Goal: Information Seeking & Learning: Learn about a topic

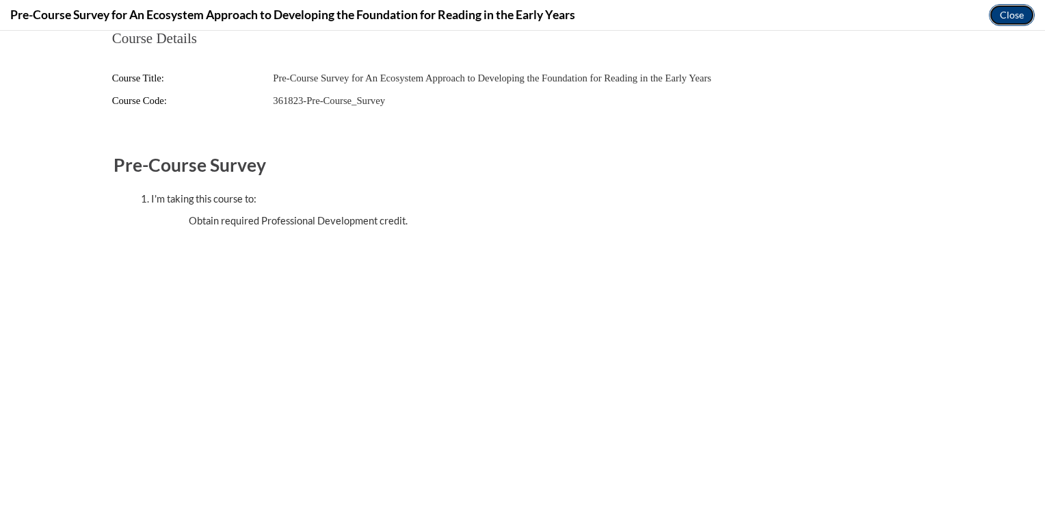
click at [1019, 17] on button "Close" at bounding box center [1012, 15] width 46 height 22
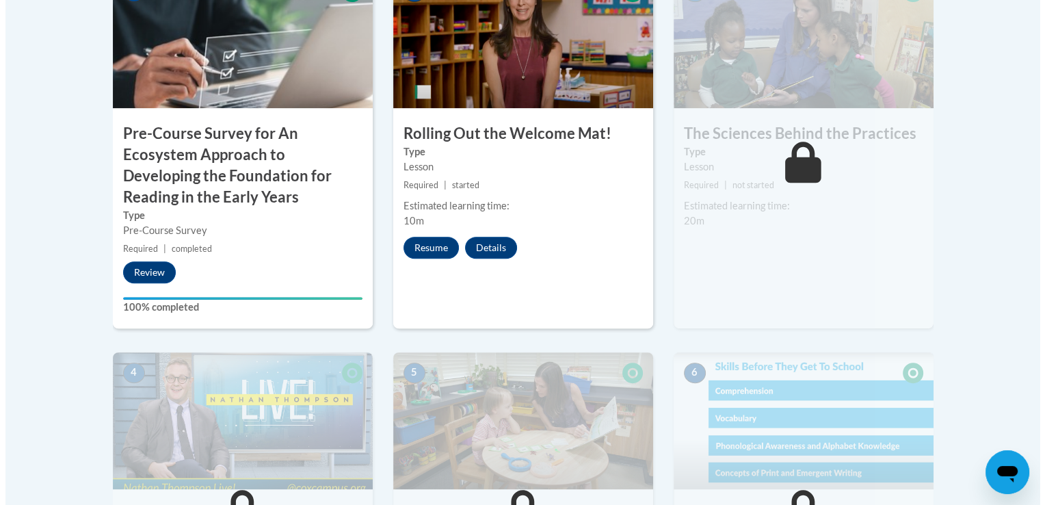
scroll to position [565, 0]
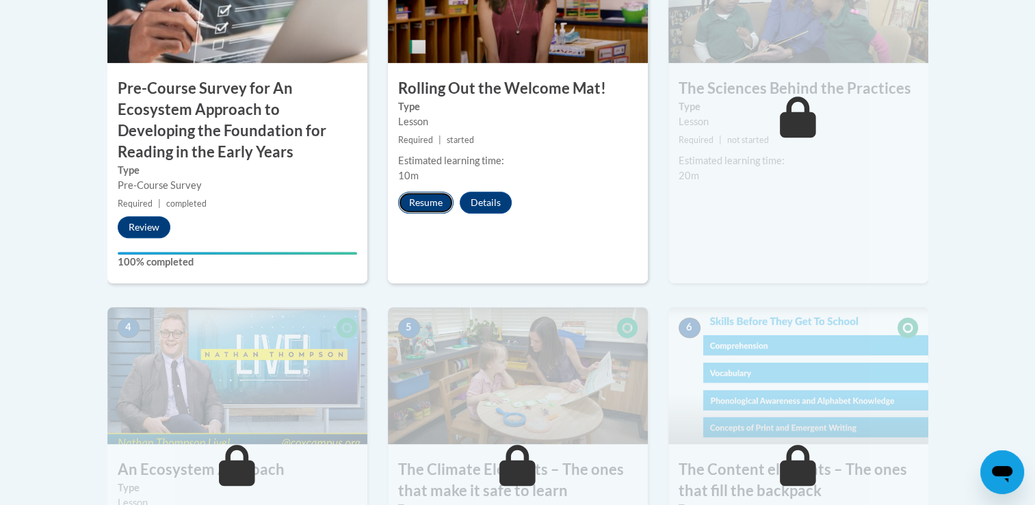
click at [412, 201] on button "Resume" at bounding box center [425, 202] width 55 height 22
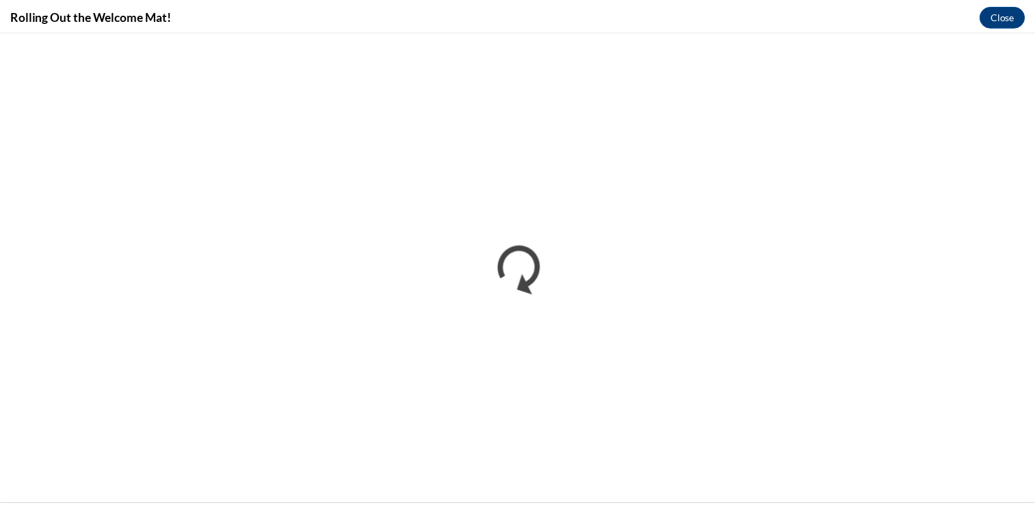
scroll to position [0, 0]
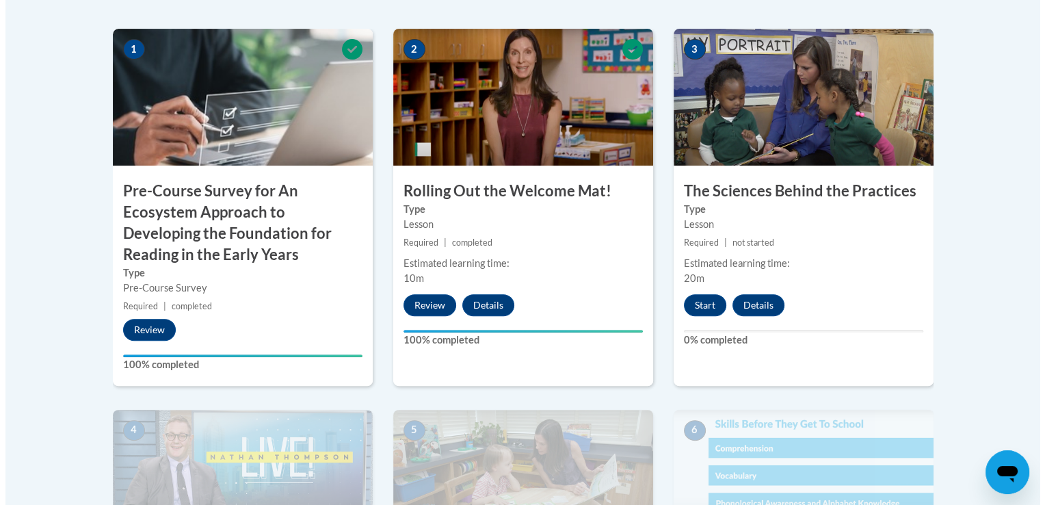
scroll to position [465, 0]
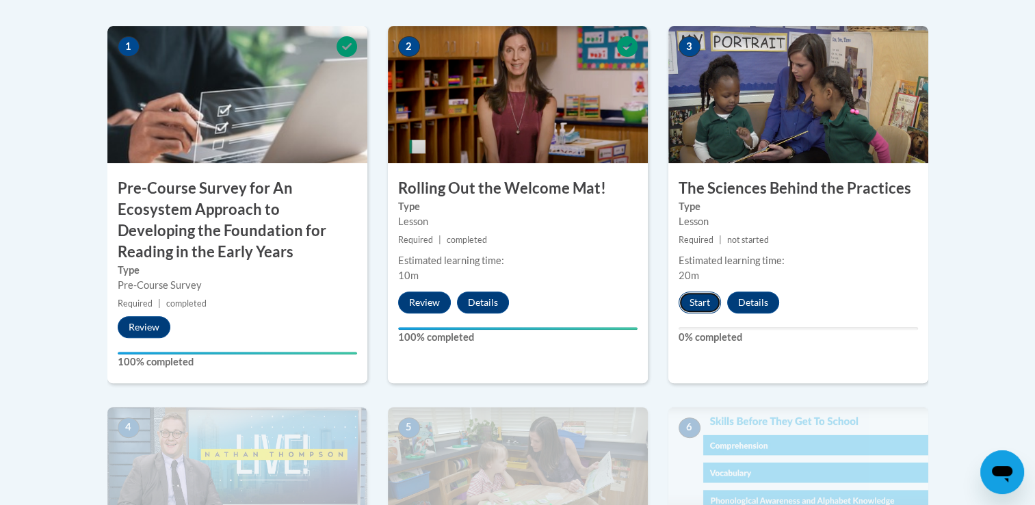
click at [695, 300] on button "Start" at bounding box center [699, 302] width 42 height 22
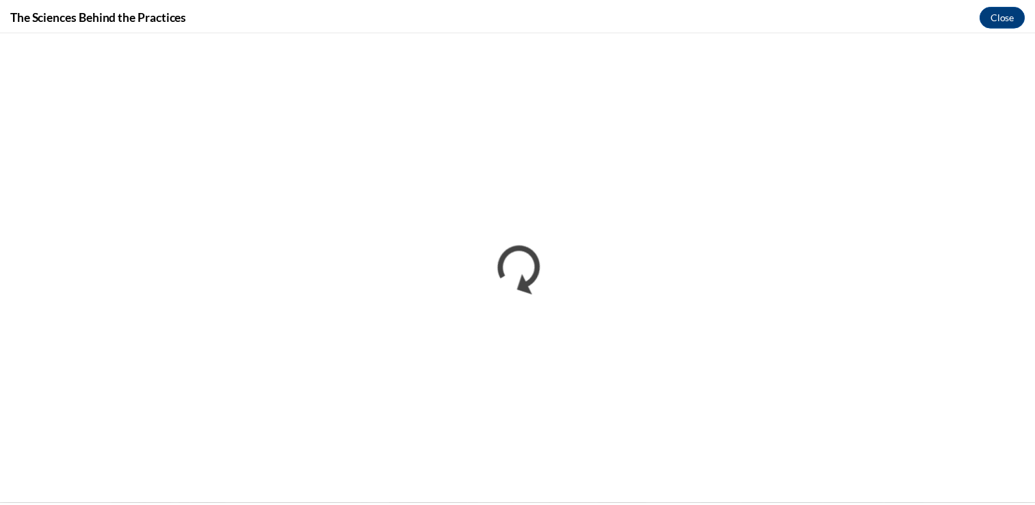
scroll to position [0, 0]
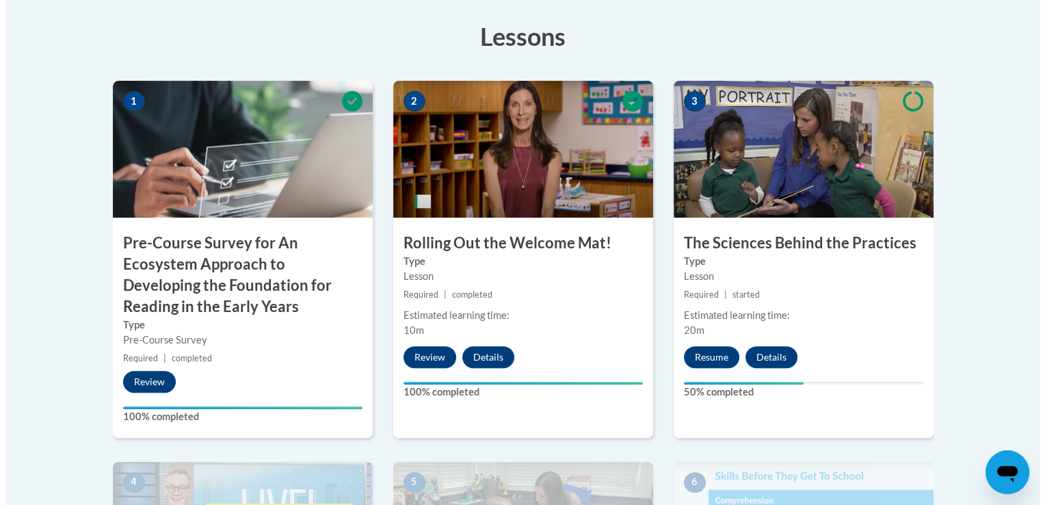
scroll to position [428, 0]
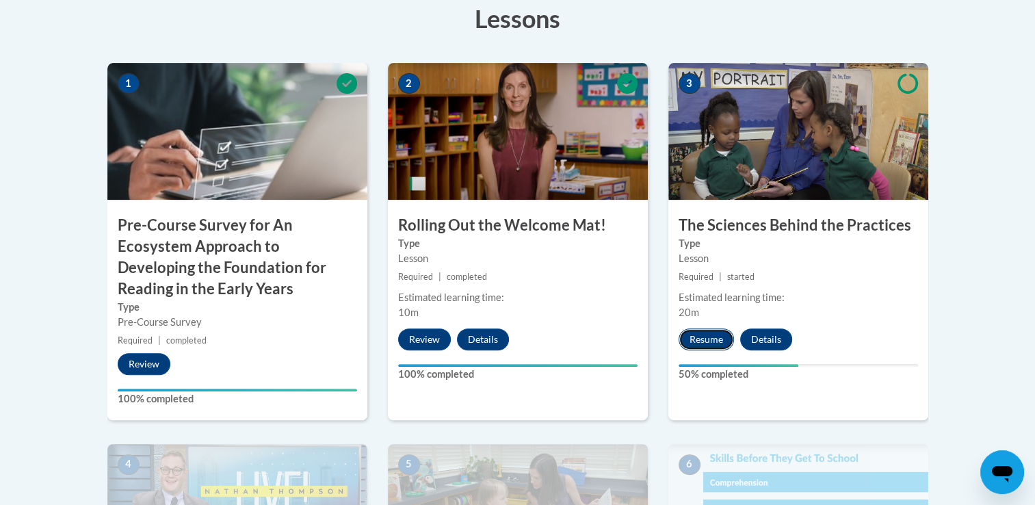
click at [718, 335] on button "Resume" at bounding box center [705, 339] width 55 height 22
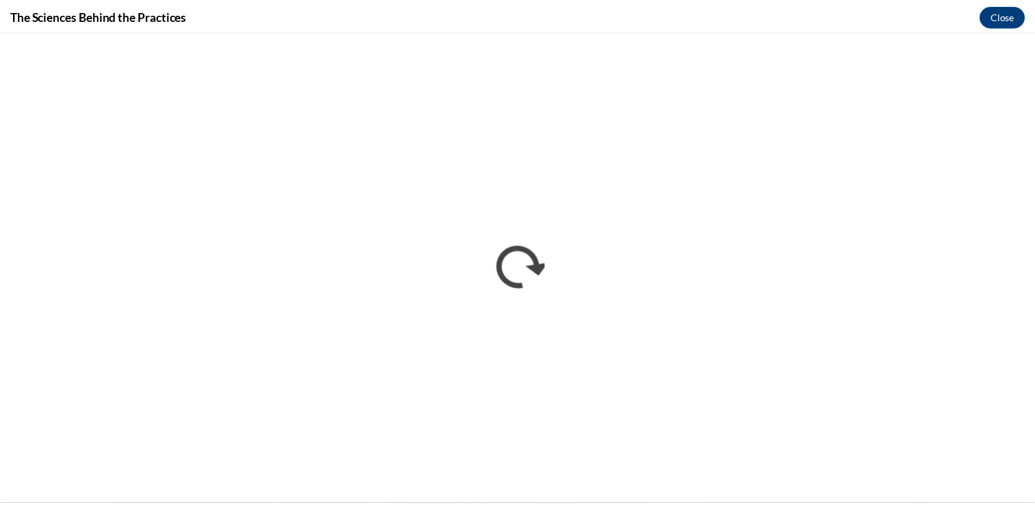
scroll to position [0, 0]
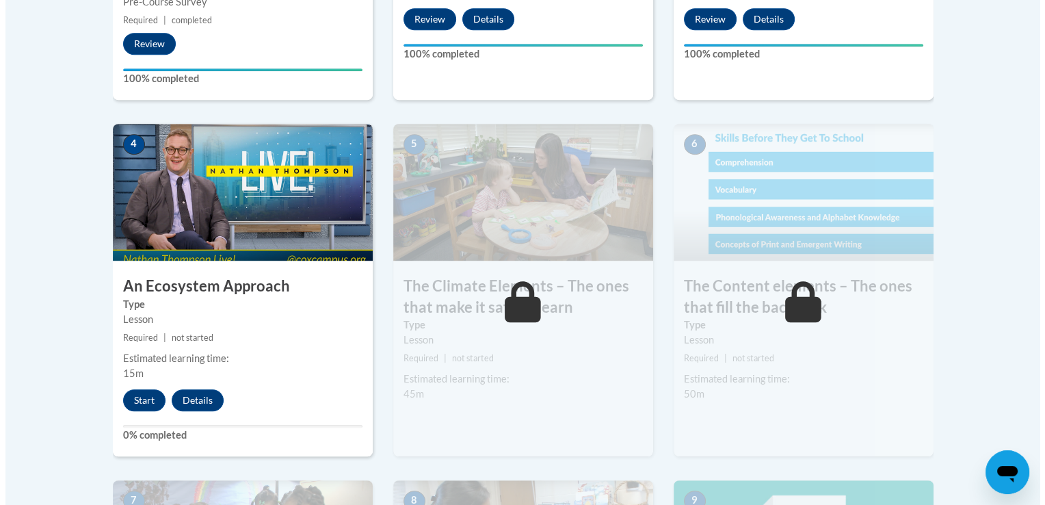
scroll to position [750, 0]
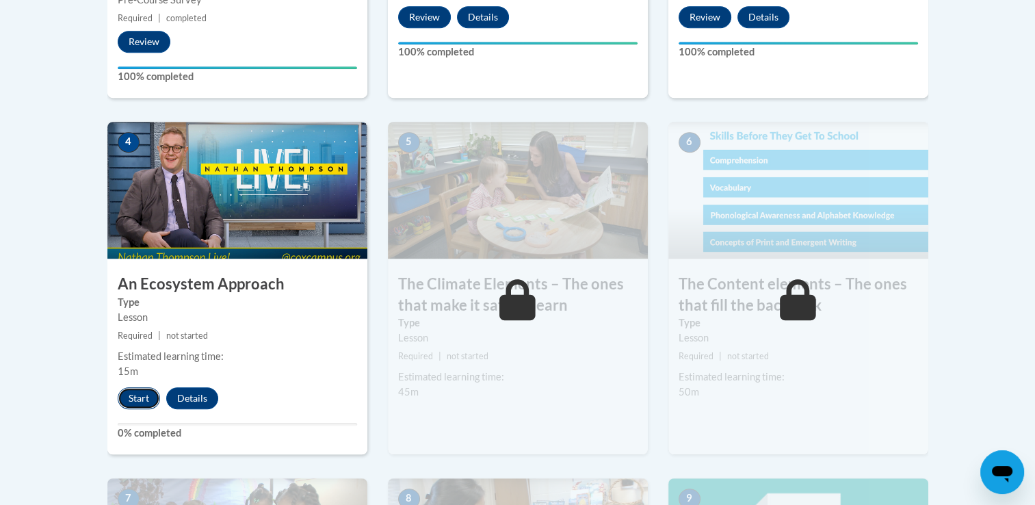
click at [138, 392] on button "Start" at bounding box center [139, 398] width 42 height 22
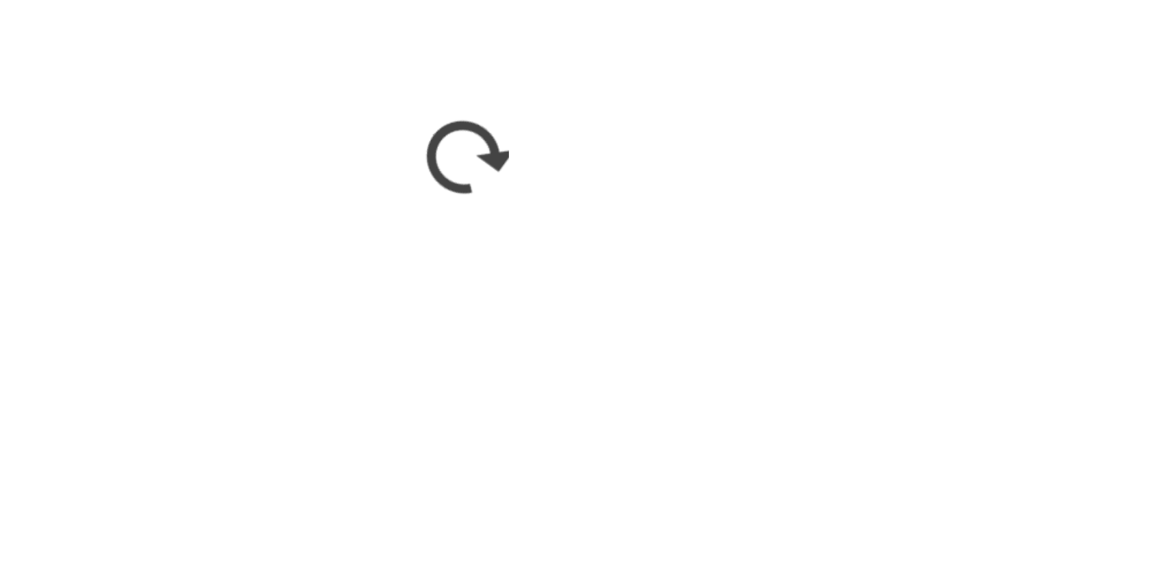
scroll to position [0, 0]
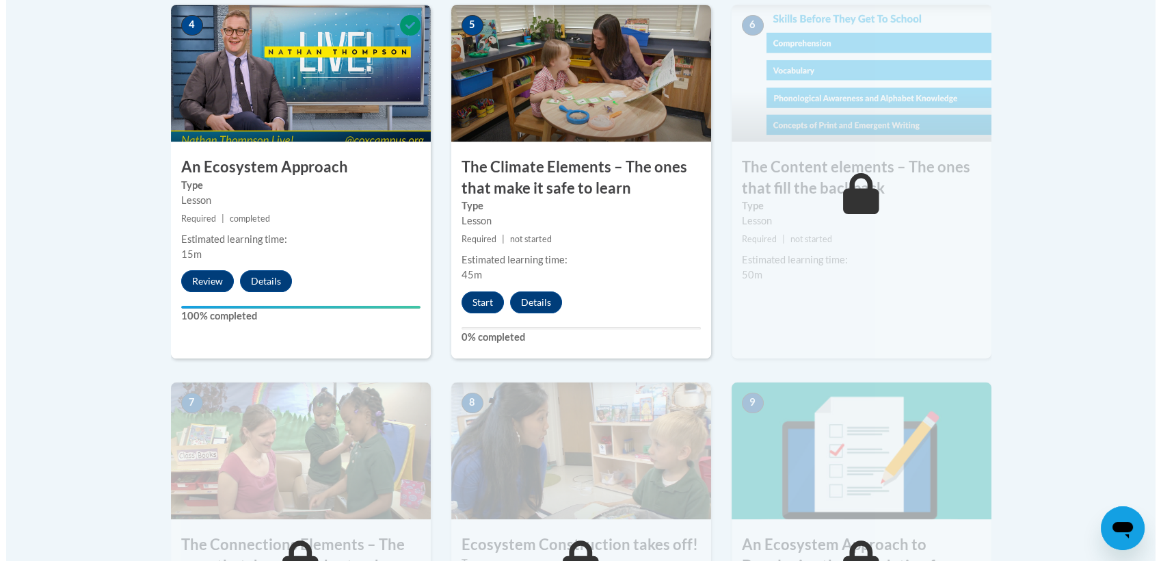
scroll to position [881, 0]
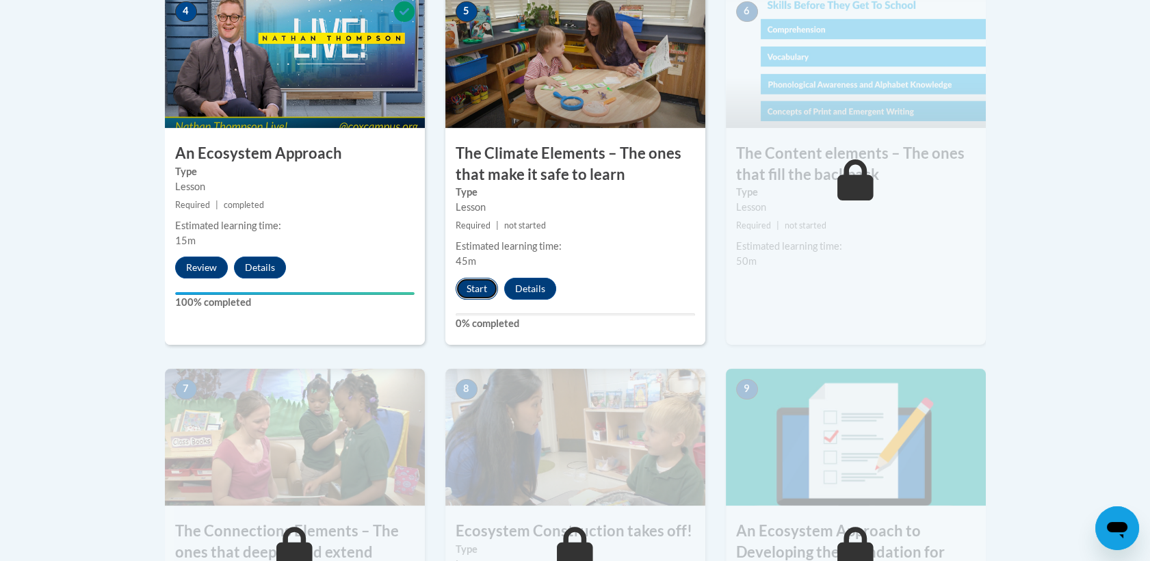
click at [470, 292] on button "Start" at bounding box center [476, 289] width 42 height 22
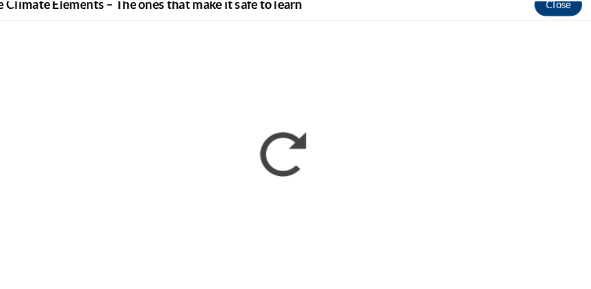
scroll to position [872, 0]
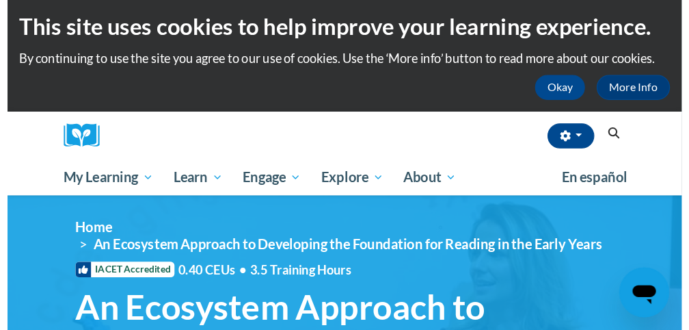
scroll to position [4, 0]
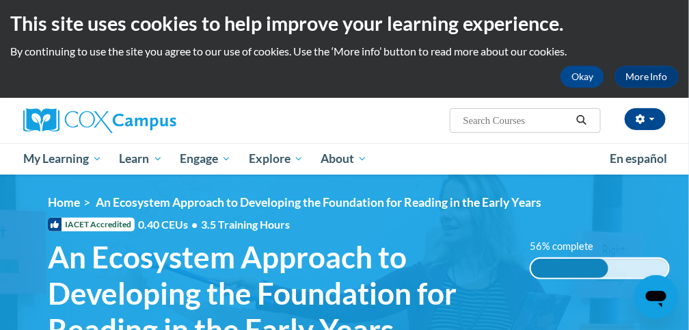
click at [590, 127] on div "Mary Green (America/New_York UTC-04:00) My Profile Inbox My Transcripts Log Out…" at bounding box center [344, 136] width 689 height 77
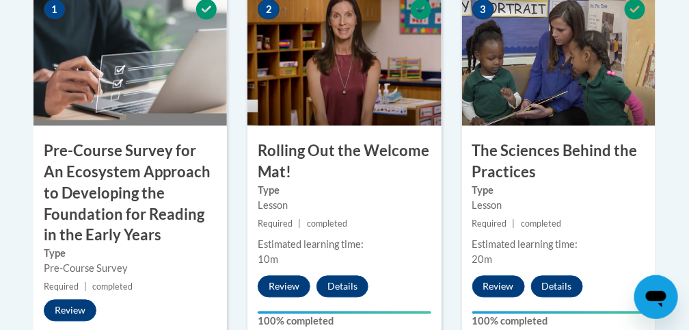
scroll to position [535, 0]
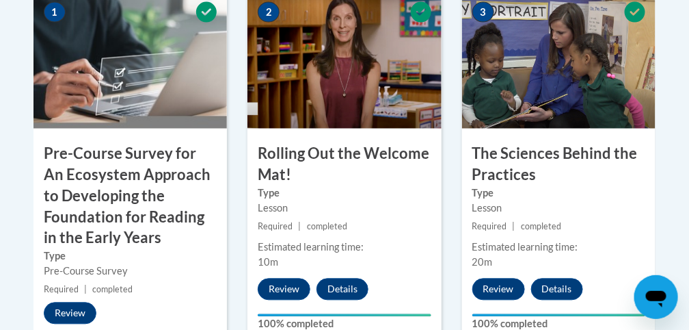
drag, startPoint x: 684, startPoint y: 128, endPoint x: 685, endPoint y: 144, distance: 16.5
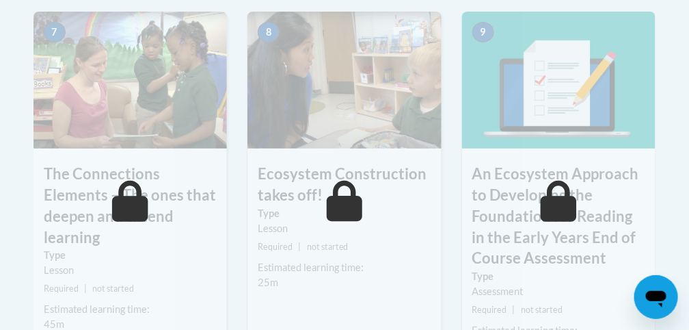
scroll to position [1297, 0]
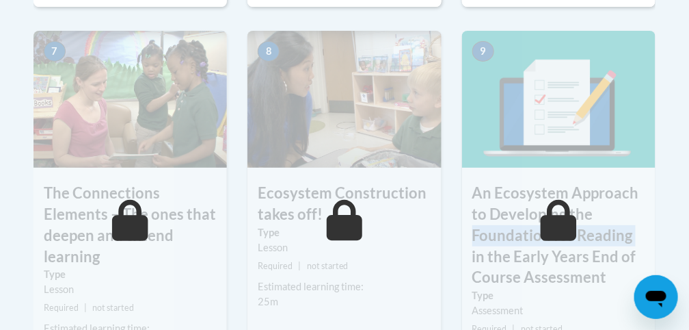
drag, startPoint x: 632, startPoint y: 241, endPoint x: 615, endPoint y: 213, distance: 32.5
click at [590, 213] on h3 "An Ecosystem Approach to Developing the Foundation for Reading in the Early Yea…" at bounding box center [559, 235] width 194 height 105
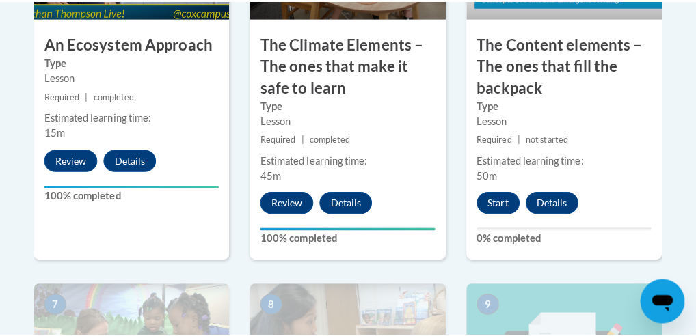
scroll to position [1046, 0]
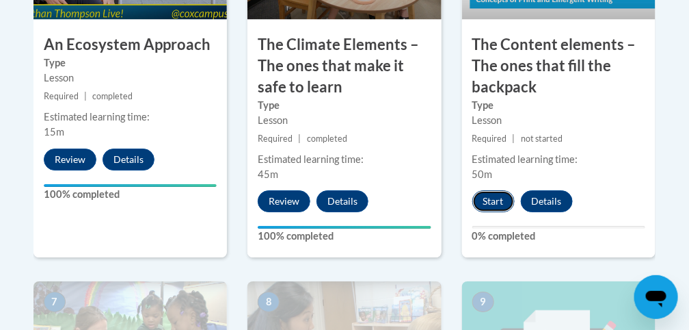
click at [492, 197] on button "Start" at bounding box center [494, 201] width 42 height 22
